Goal: Find specific fact: Find contact information

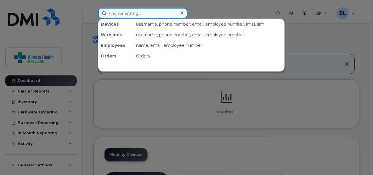
click at [156, 9] on input at bounding box center [142, 13] width 89 height 11
paste input "[PHONE_NUMBER]"
type input "[PHONE_NUMBER]"
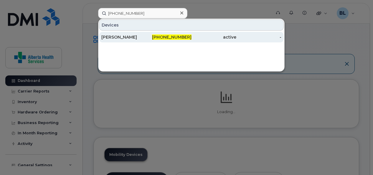
click at [130, 35] on div "[PERSON_NAME]" at bounding box center [123, 37] width 45 height 6
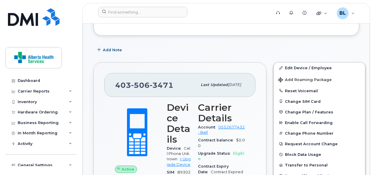
scroll to position [87, 0]
